Goal: Task Accomplishment & Management: Manage account settings

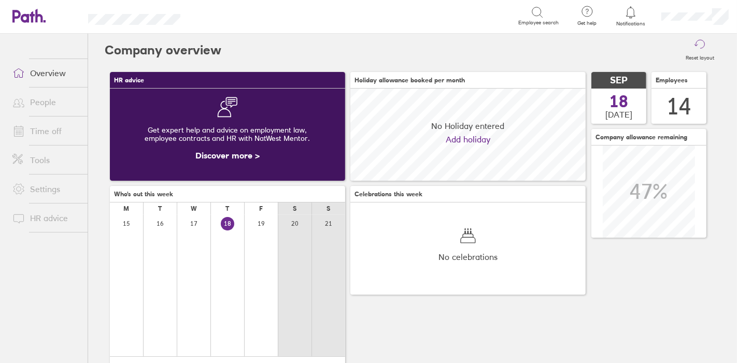
scroll to position [92, 235]
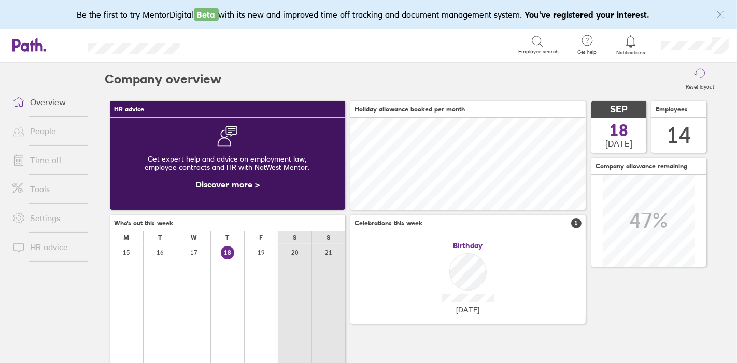
click at [50, 161] on link "Time off" at bounding box center [45, 160] width 83 height 21
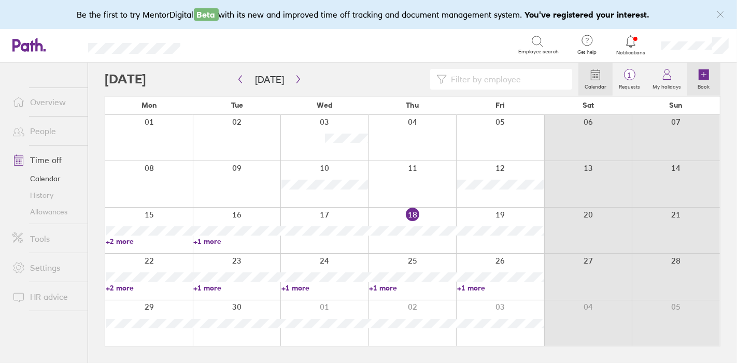
click at [708, 69] on icon at bounding box center [704, 74] width 12 height 12
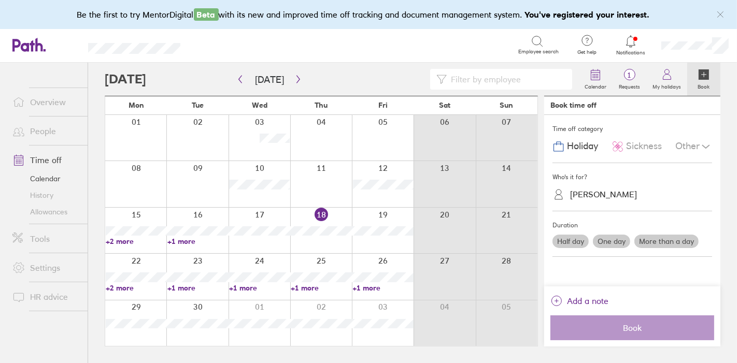
click at [628, 149] on span "Sickness" at bounding box center [644, 146] width 36 height 11
click at [602, 202] on div "[PERSON_NAME]" at bounding box center [638, 195] width 147 height 16
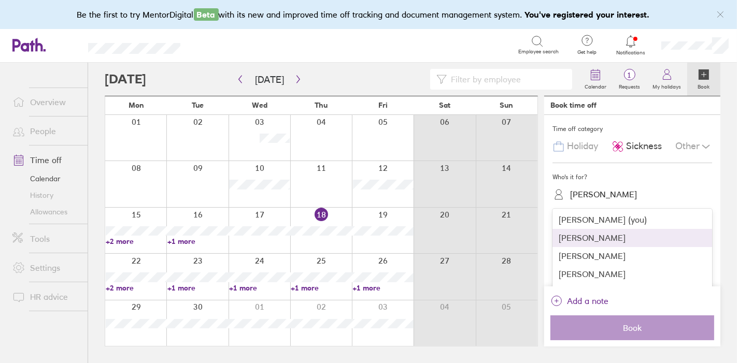
click at [596, 244] on div "[PERSON_NAME]" at bounding box center [633, 238] width 160 height 18
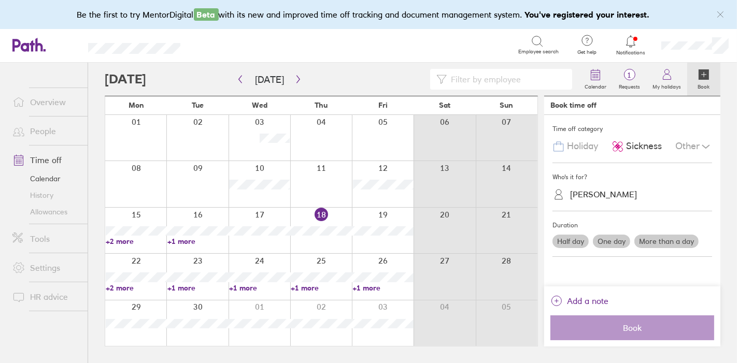
click at [617, 240] on label "One day" at bounding box center [611, 241] width 37 height 13
click at [0, 0] on input "One day" at bounding box center [0, 0] width 0 height 0
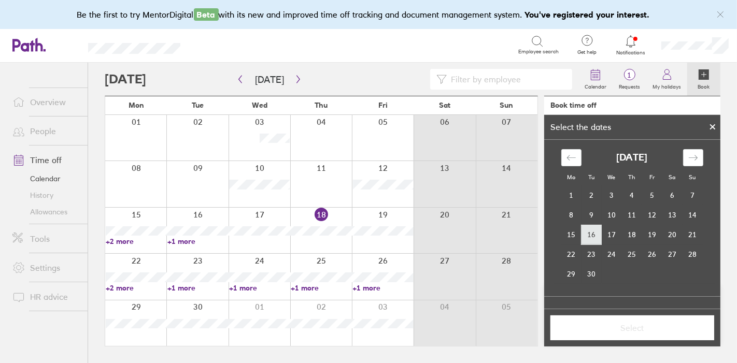
click at [591, 232] on td "16" at bounding box center [592, 235] width 20 height 20
click at [627, 327] on span "Select" at bounding box center [632, 327] width 149 height 9
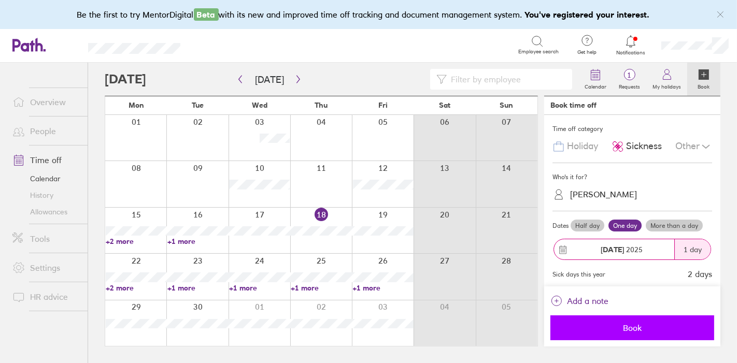
click at [637, 334] on button "Book" at bounding box center [632, 328] width 164 height 25
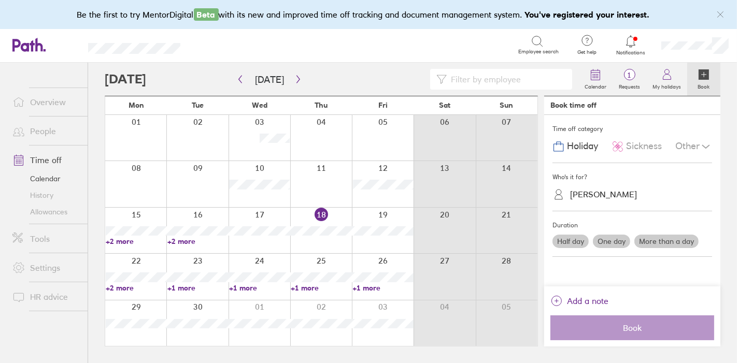
click at [645, 146] on span "Sickness" at bounding box center [644, 146] width 36 height 11
click at [604, 199] on div "[PERSON_NAME]" at bounding box center [603, 195] width 67 height 10
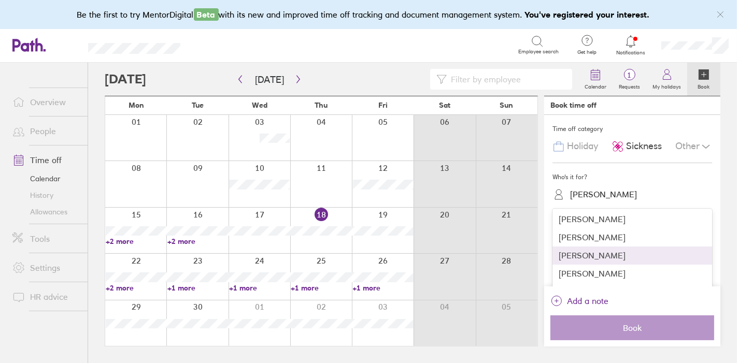
scroll to position [108, 0]
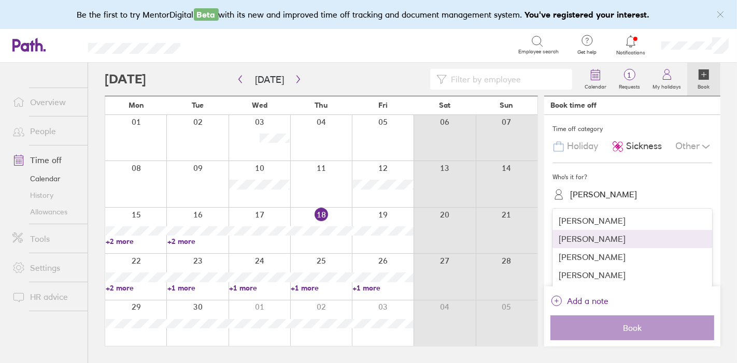
click at [607, 240] on div "[PERSON_NAME]" at bounding box center [633, 239] width 160 height 18
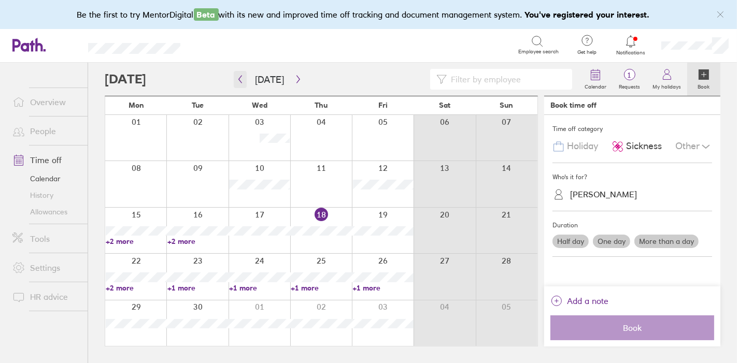
click at [242, 79] on icon "button" at bounding box center [240, 79] width 8 height 8
click at [576, 239] on label "Half day" at bounding box center [571, 241] width 36 height 13
click at [0, 0] on input "Half day" at bounding box center [0, 0] width 0 height 0
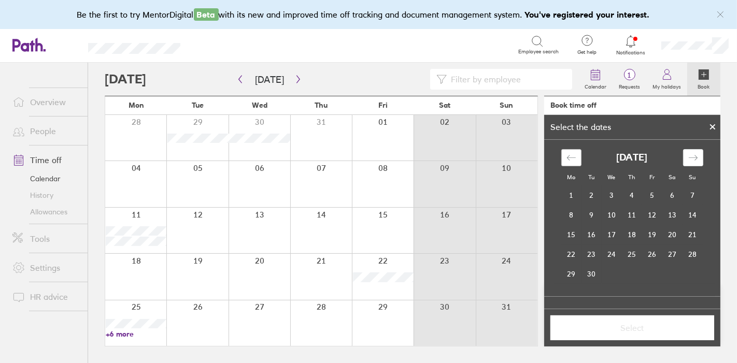
click at [574, 150] on div "Move backward to switch to the previous month." at bounding box center [571, 157] width 20 height 17
click at [608, 273] on td "27" at bounding box center [612, 274] width 20 height 20
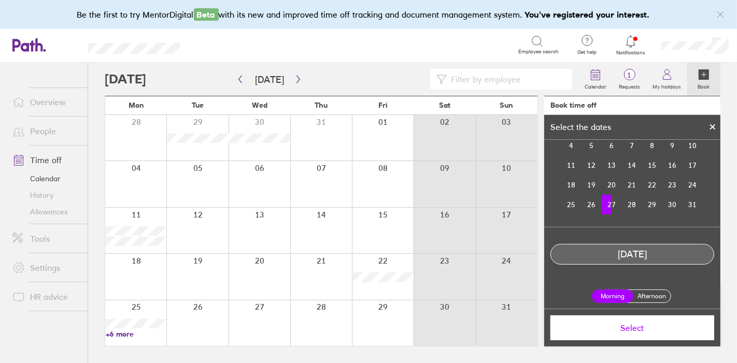
scroll to position [70, 0]
click at [644, 293] on label "Afternoon" at bounding box center [651, 295] width 41 height 12
click at [0, 0] on input "Afternoon" at bounding box center [0, 0] width 0 height 0
click at [648, 326] on span "Select" at bounding box center [632, 327] width 149 height 9
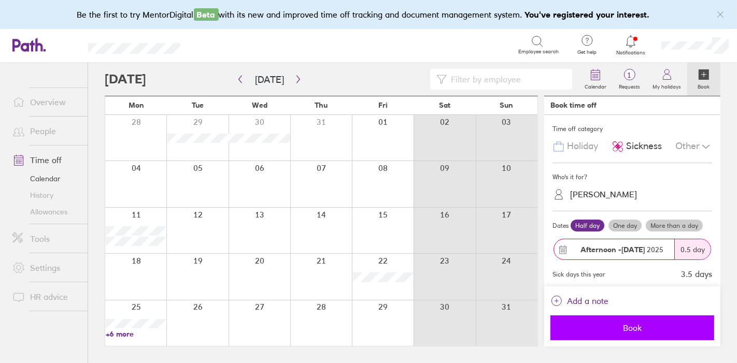
click at [629, 329] on span "Book" at bounding box center [632, 327] width 149 height 9
